Goal: Task Accomplishment & Management: Manage account settings

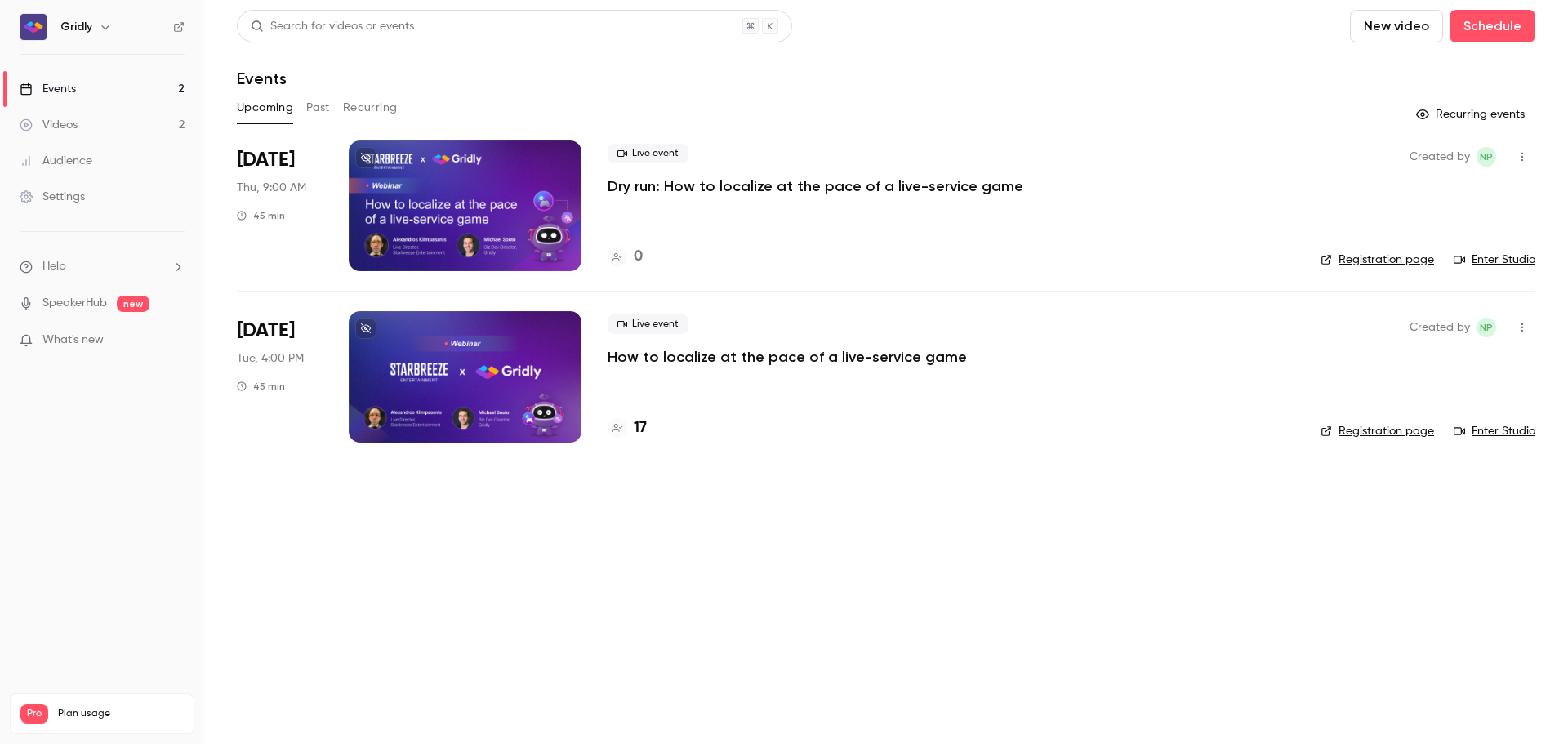
click at [720, 360] on p "How to localize at the pace of a live-service game" at bounding box center [787, 356] width 359 height 20
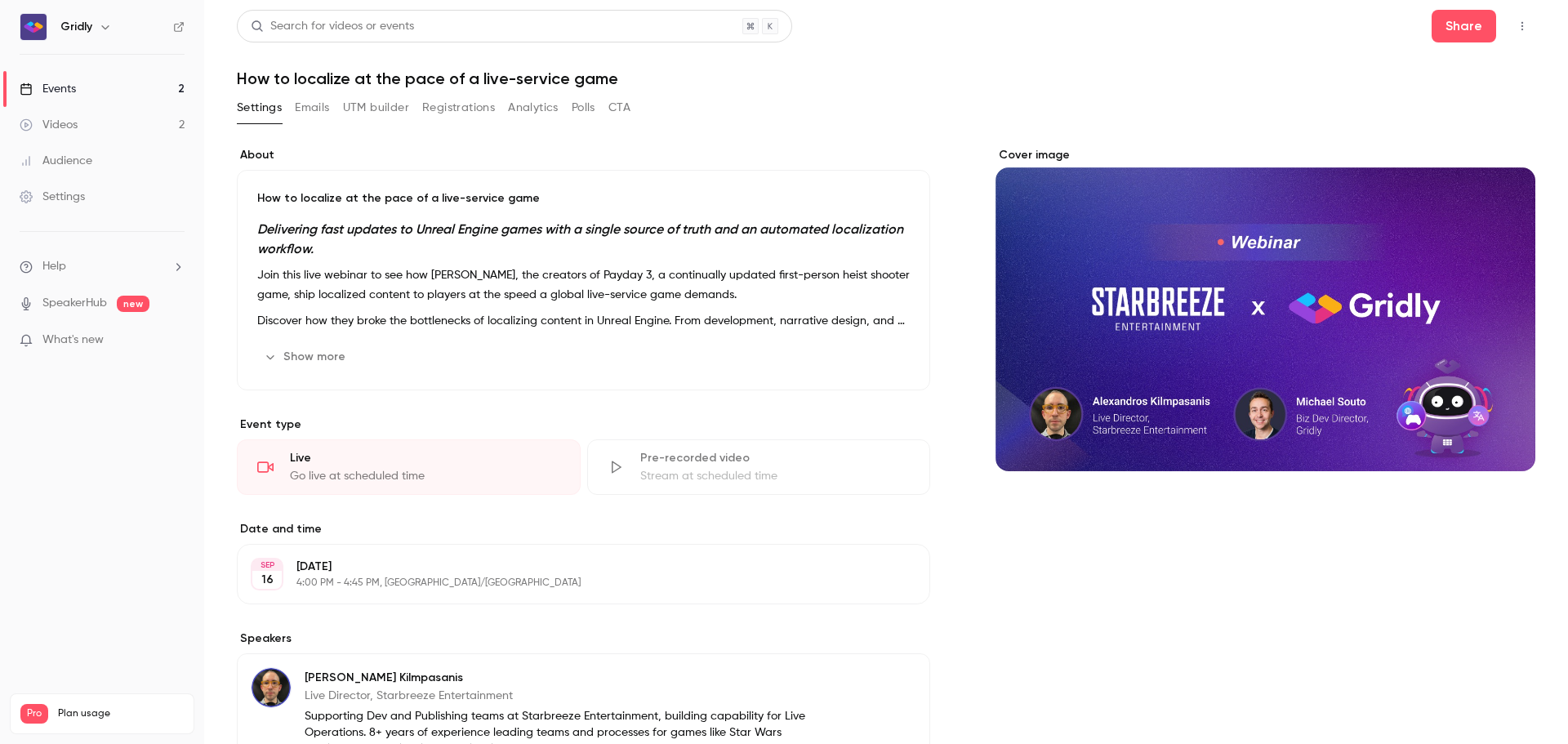
click at [553, 108] on button "Analytics" at bounding box center [533, 107] width 50 height 26
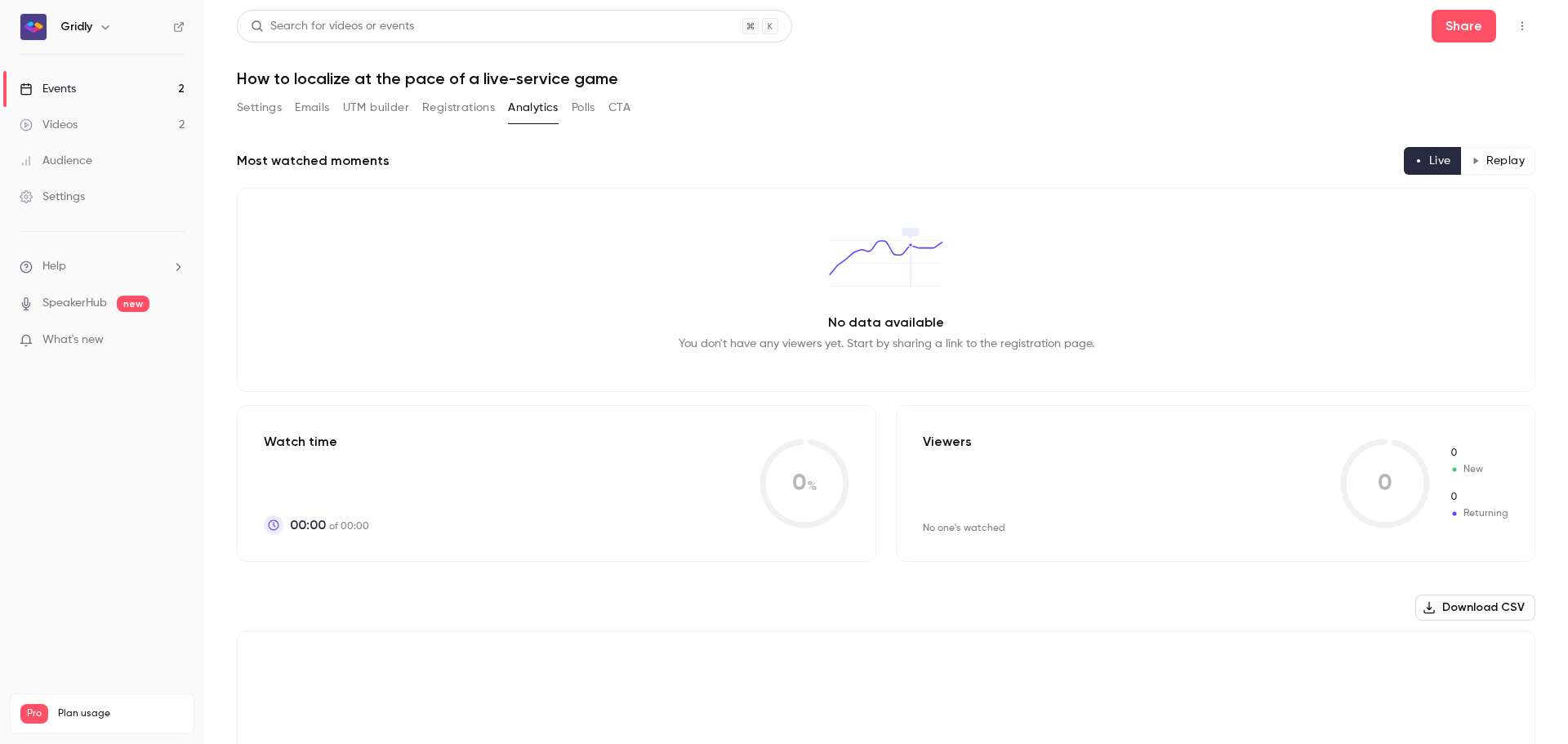
click at [472, 101] on button "Registrations" at bounding box center [458, 107] width 72 height 26
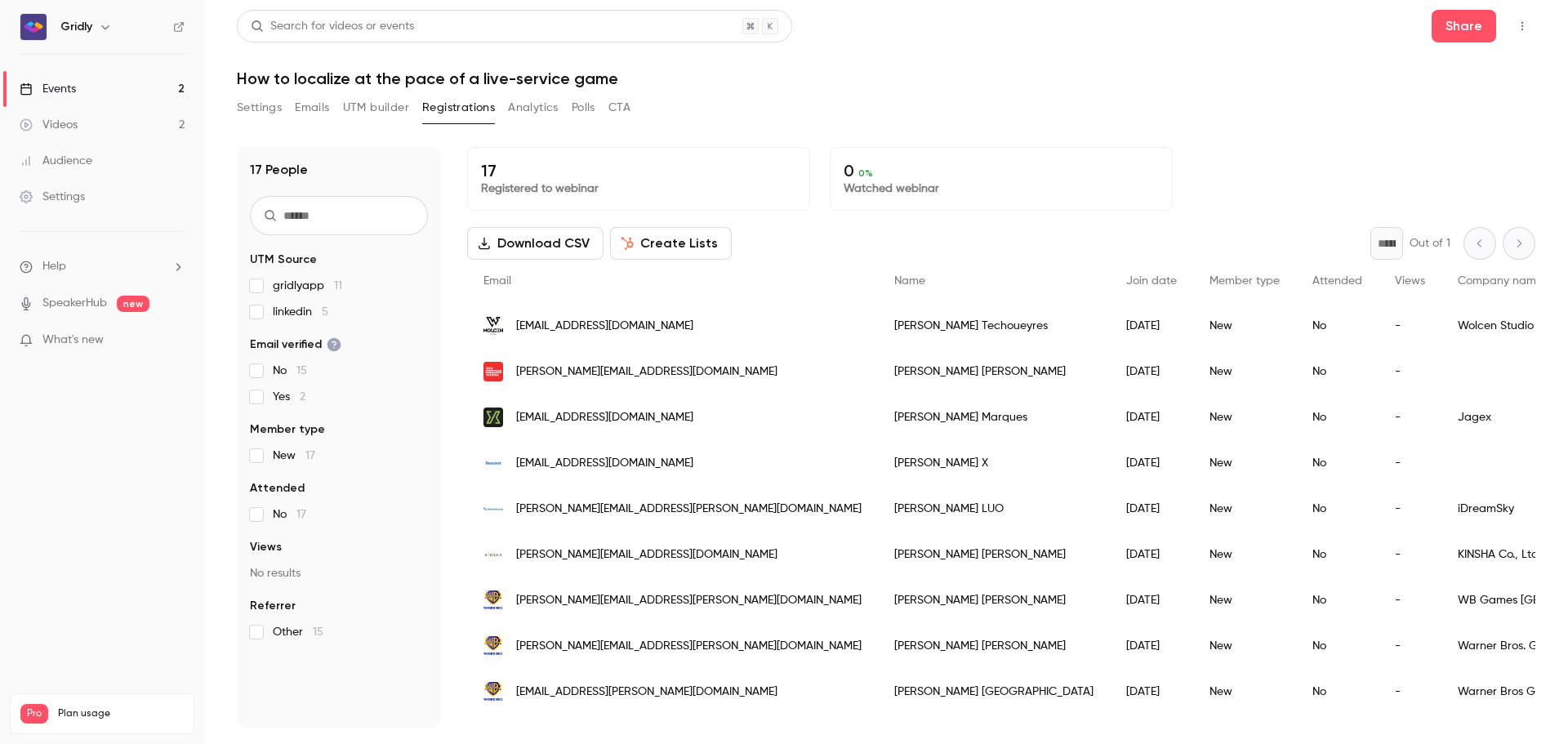
click at [373, 113] on button "UTM builder" at bounding box center [376, 107] width 67 height 26
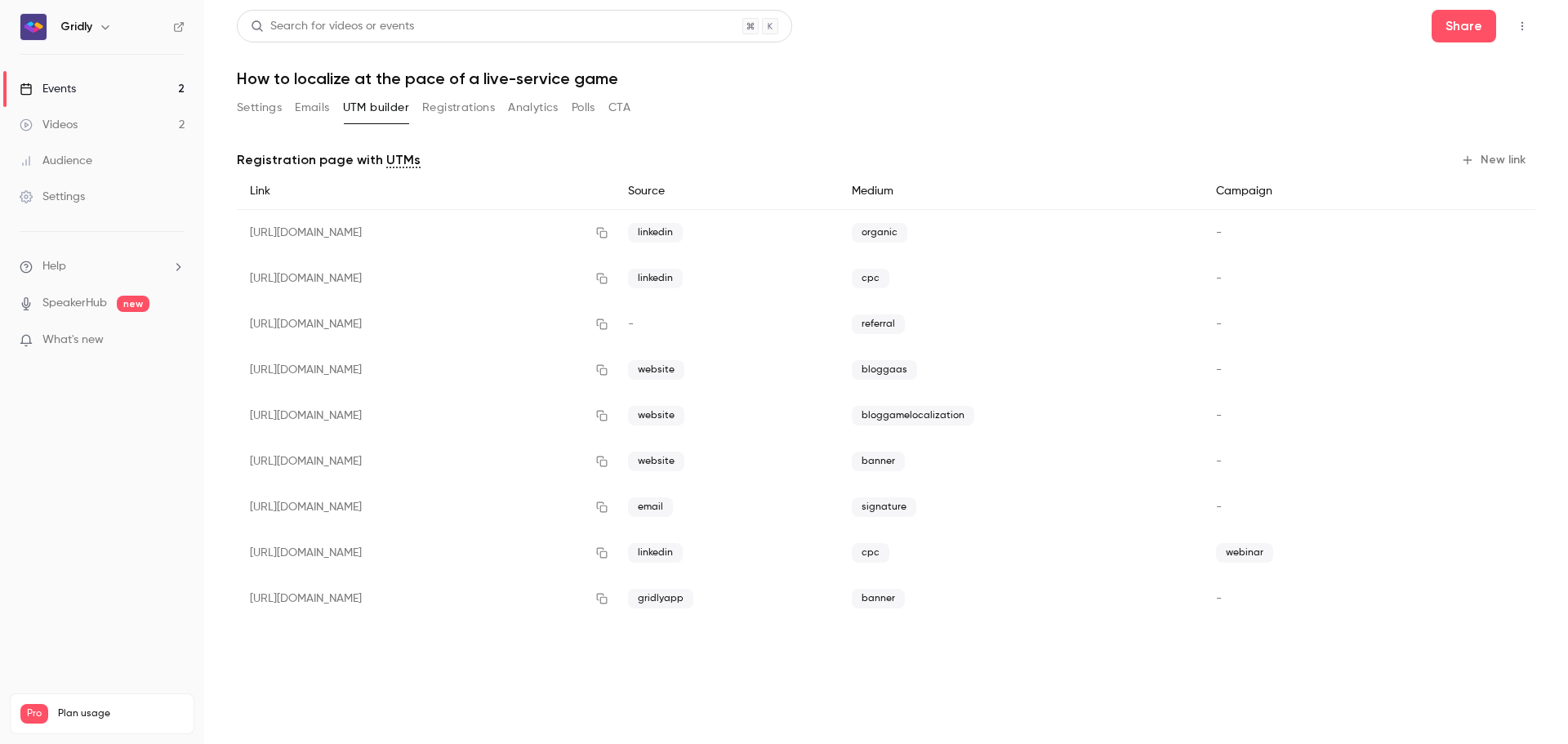
click at [455, 106] on button "Registrations" at bounding box center [458, 107] width 72 height 26
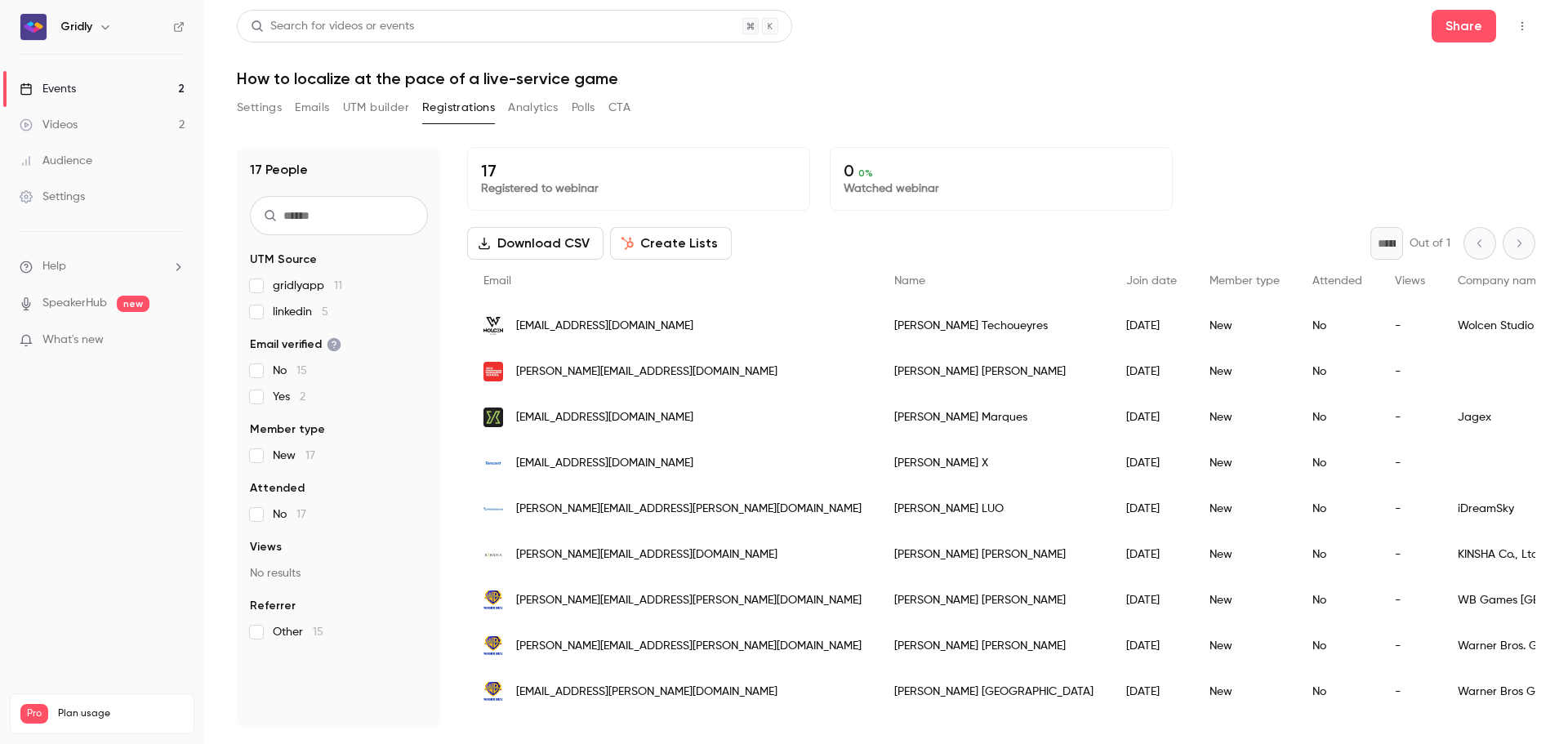
click at [526, 111] on button "Analytics" at bounding box center [533, 107] width 50 height 26
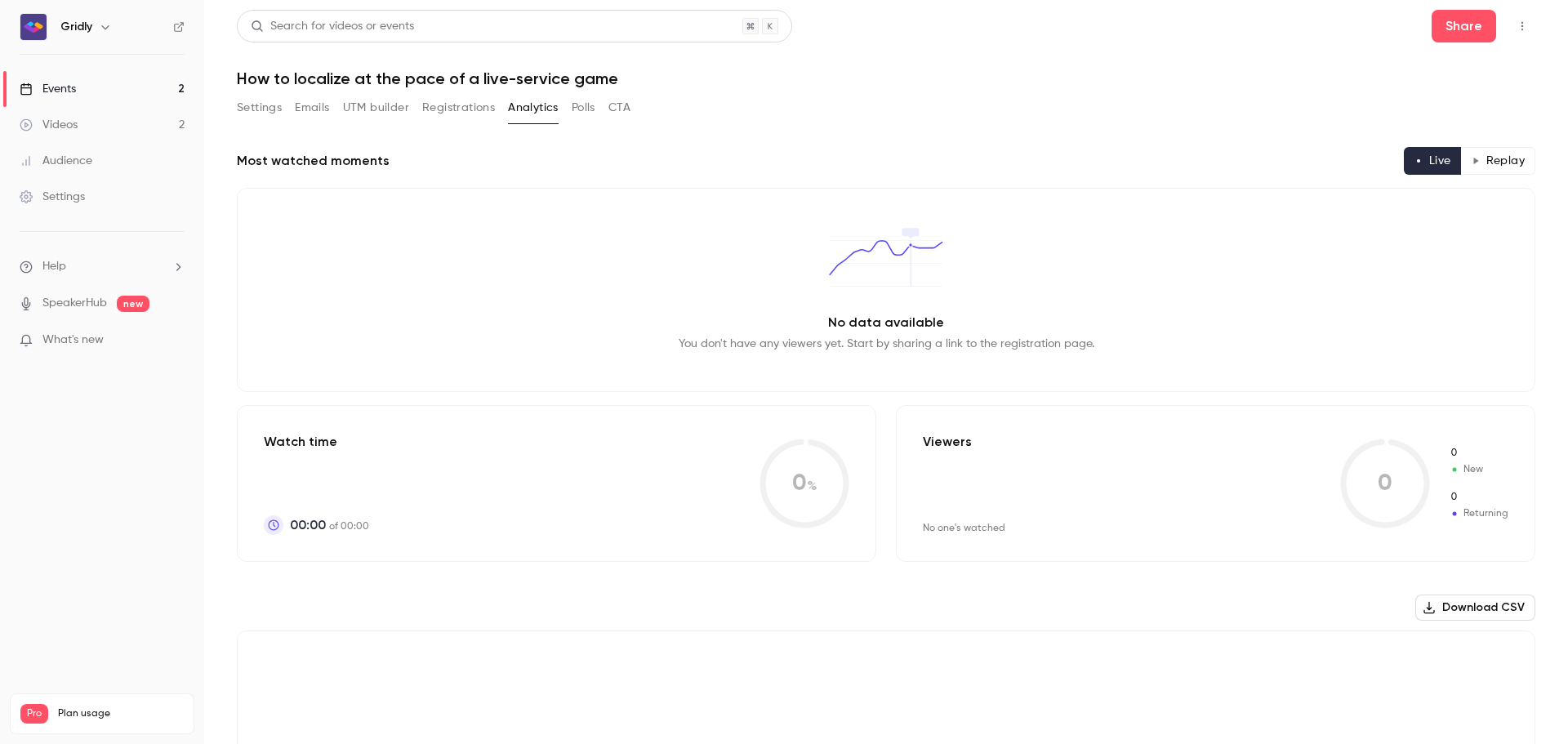
click at [1516, 26] on icon "button" at bounding box center [1522, 26] width 13 height 11
click at [1232, 68] on div at bounding box center [784, 372] width 1568 height 744
click at [373, 111] on button "UTM builder" at bounding box center [376, 107] width 67 height 26
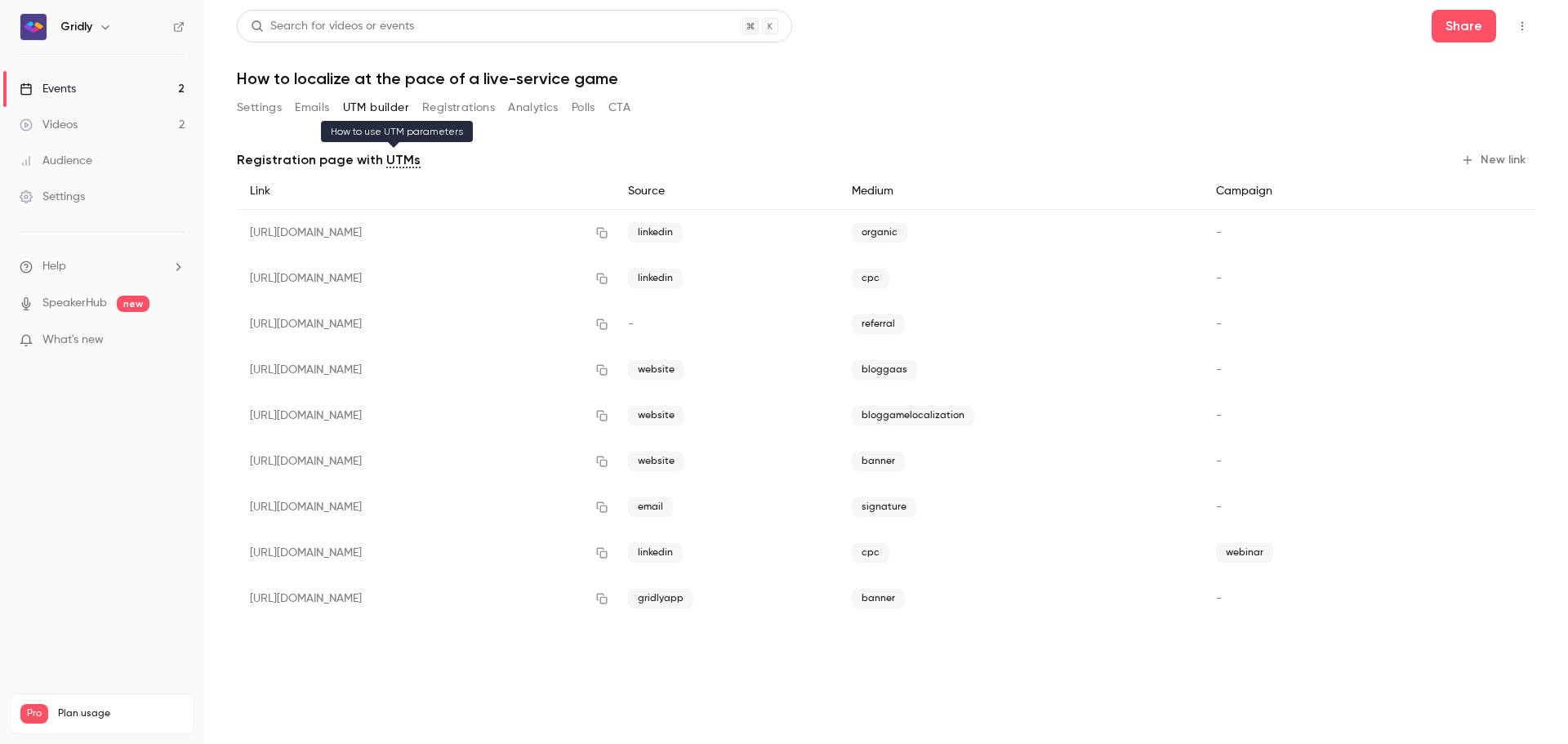
click at [389, 160] on link "UTMs" at bounding box center [403, 159] width 34 height 20
click at [455, 112] on button "Registrations" at bounding box center [458, 107] width 72 height 26
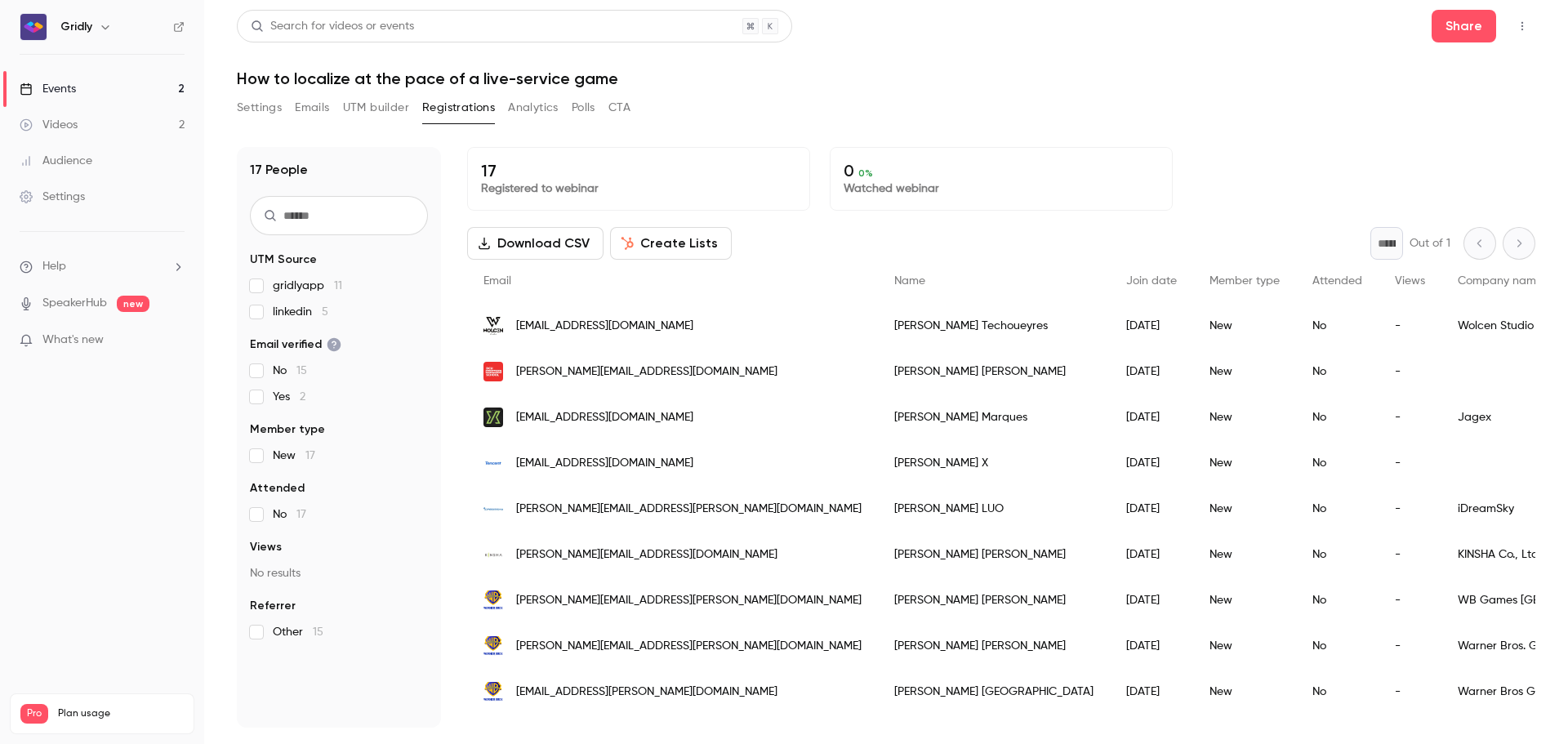
click at [989, 72] on h1 "How to localize at the pace of a live-service game" at bounding box center [886, 78] width 1299 height 20
